Goal: Transaction & Acquisition: Purchase product/service

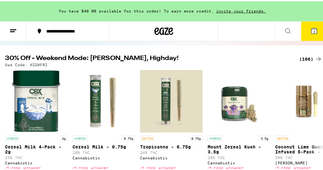
click at [302, 57] on div "(166)" at bounding box center [310, 57] width 23 height 7
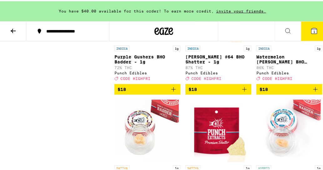
scroll to position [2972, 0]
